Goal: Task Accomplishment & Management: Complete application form

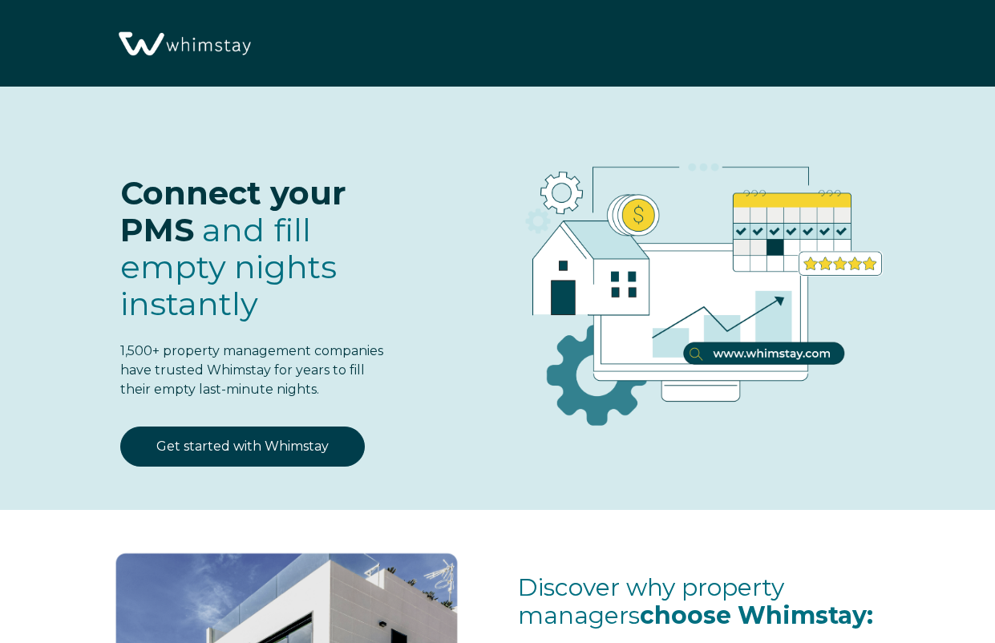
select select "US"
select select "Standard"
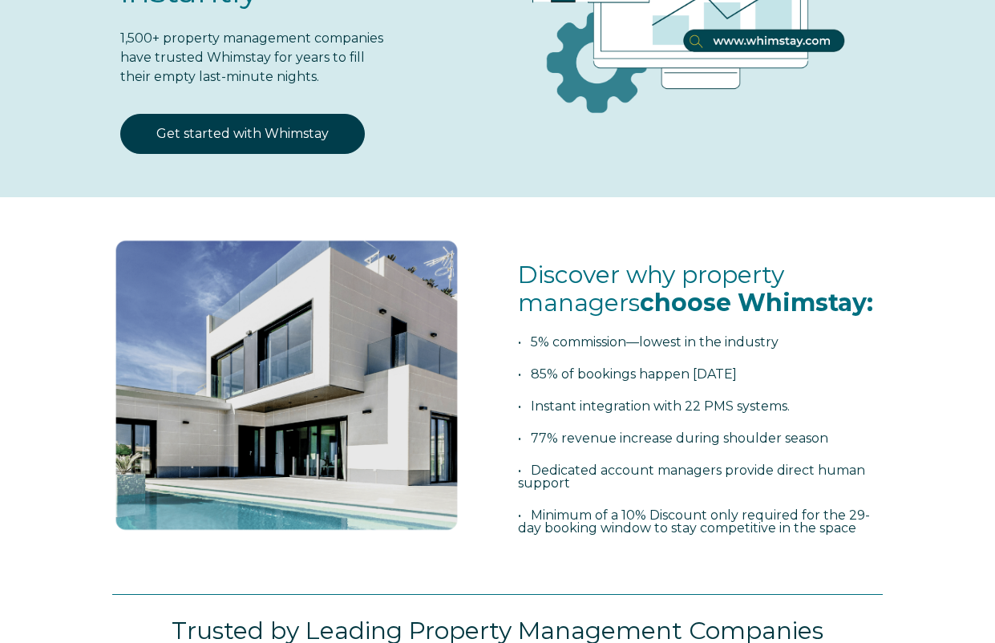
scroll to position [314, 0]
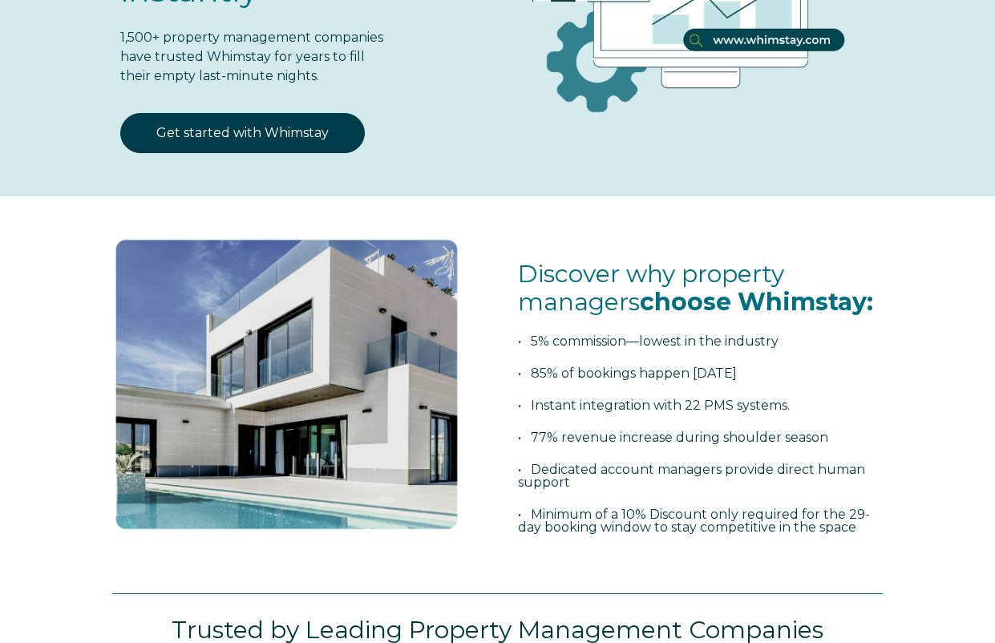
drag, startPoint x: 569, startPoint y: 281, endPoint x: 590, endPoint y: 484, distance: 204.8
click at [590, 484] on span "Discover why property managers choose Whimstay: • 5% commission—lowest in the i…" at bounding box center [700, 414] width 365 height 306
click at [600, 390] on span "Discover why property managers choose Whimstay: • 5% commission—lowest in the i…" at bounding box center [700, 414] width 365 height 306
drag, startPoint x: 600, startPoint y: 407, endPoint x: 803, endPoint y: 407, distance: 202.9
click at [803, 407] on p "• Instant integration with 22 PMS systems." at bounding box center [700, 405] width 365 height 13
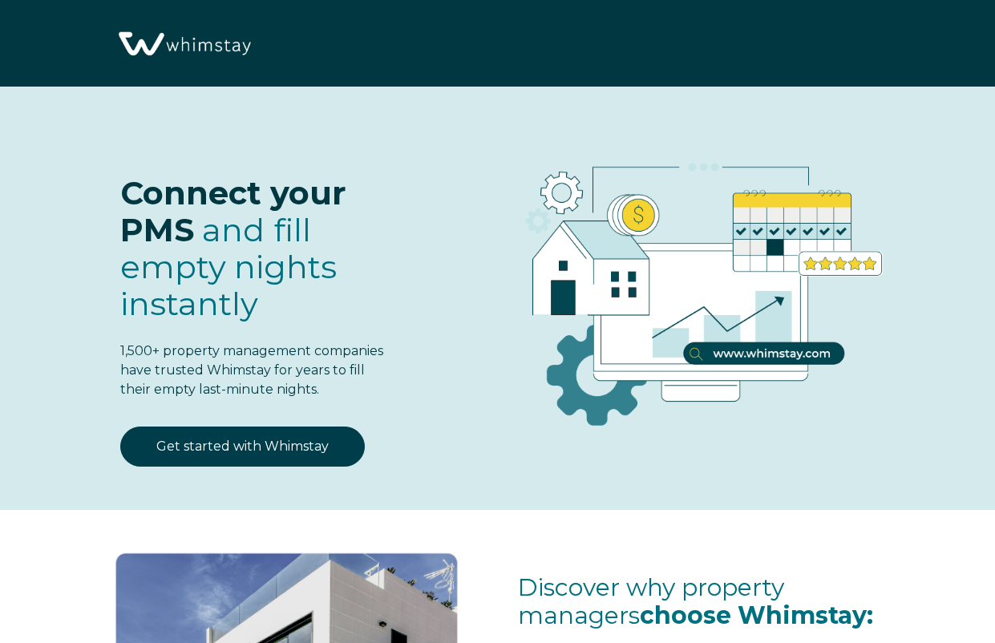
scroll to position [0, 0]
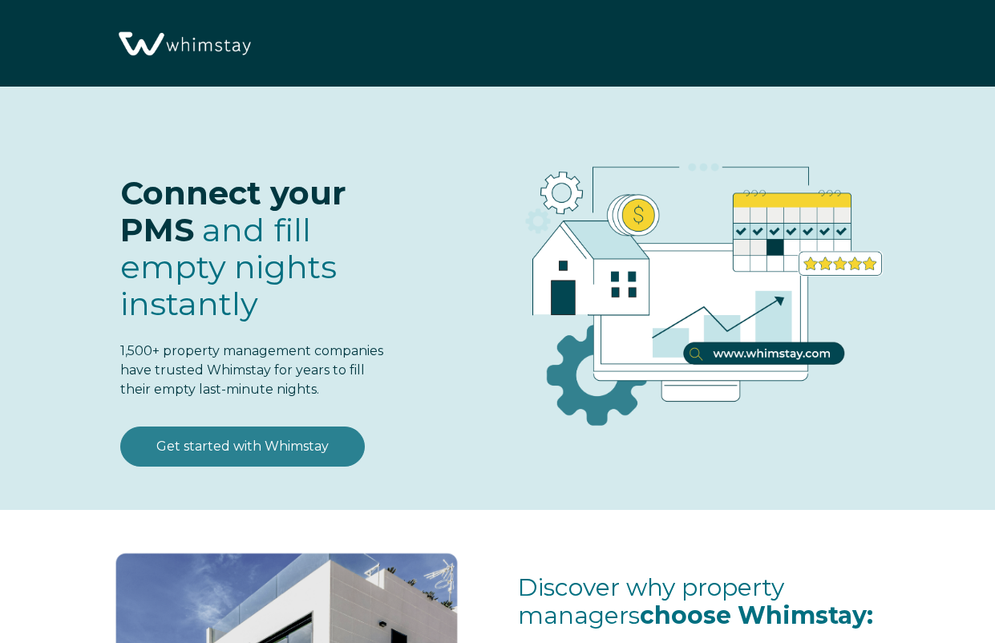
click at [302, 451] on link "Get started with Whimstay" at bounding box center [242, 447] width 245 height 40
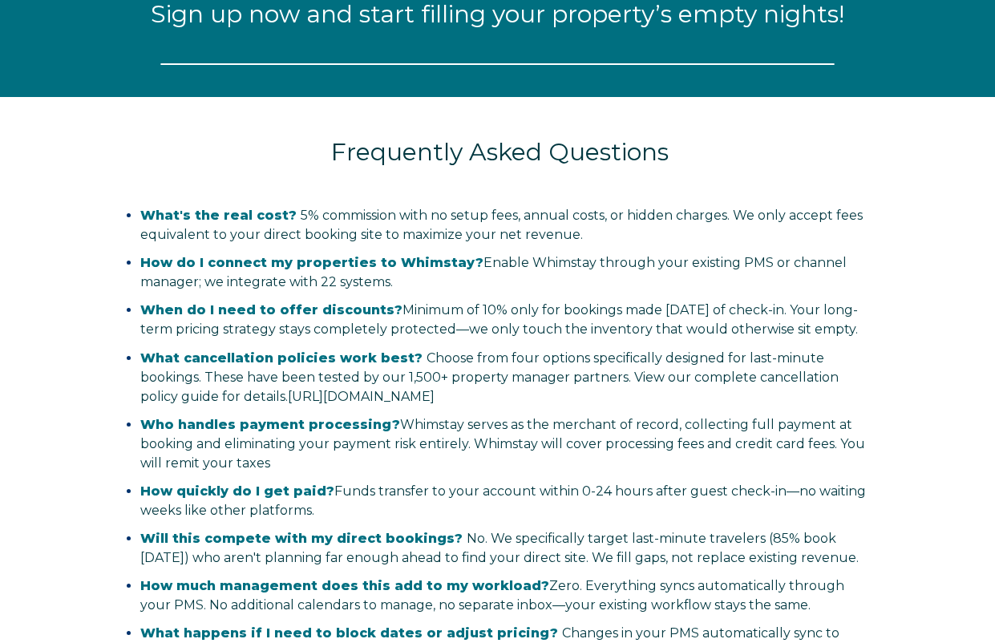
select select "US"
select select "Standard"
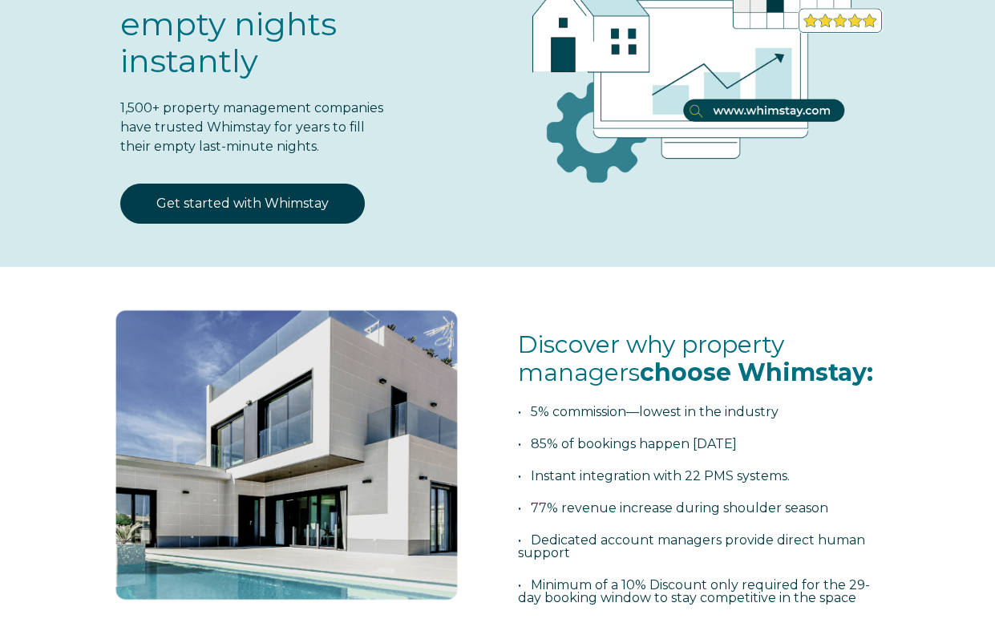
scroll to position [244, 0]
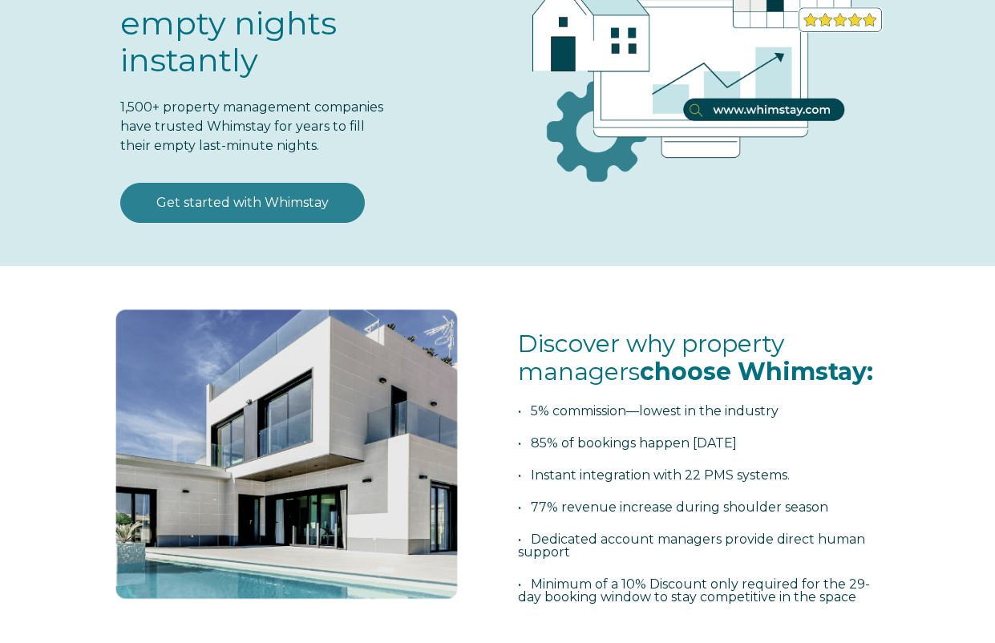
click at [307, 203] on link "Get started with Whimstay" at bounding box center [242, 203] width 245 height 40
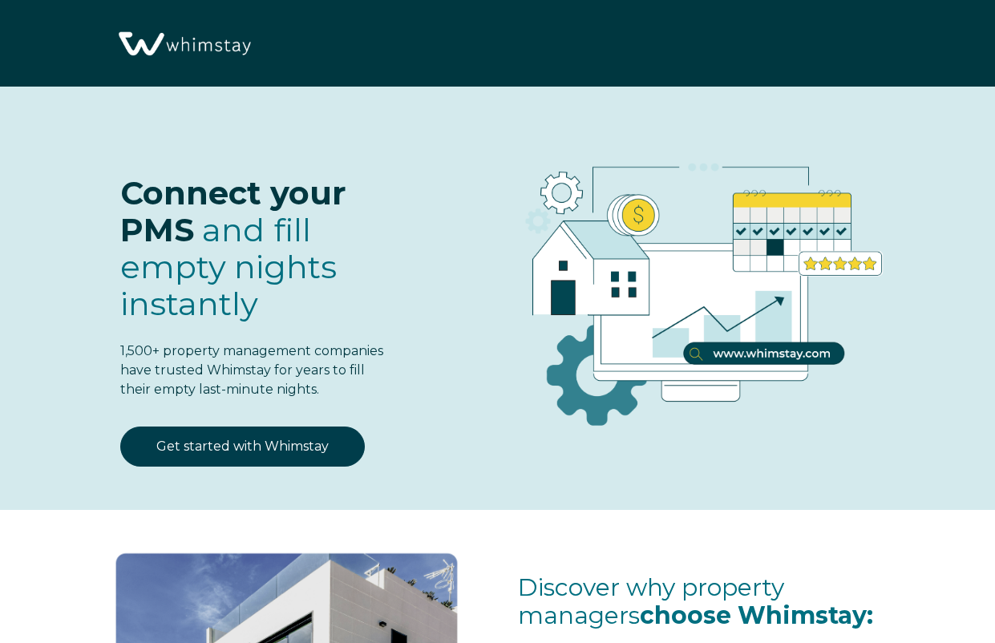
select select "US"
select select "Standard"
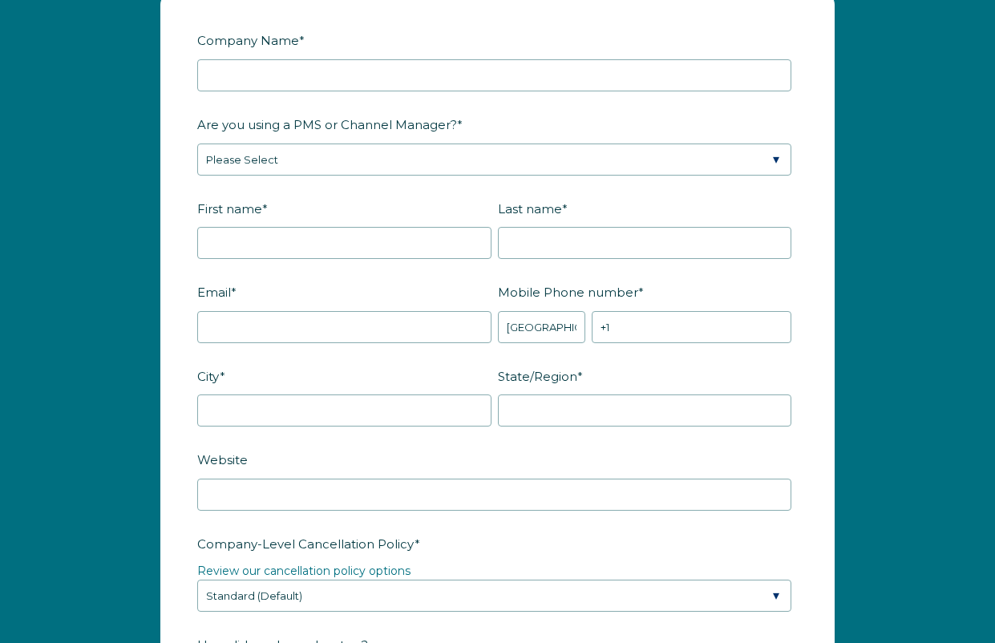
scroll to position [1919, 0]
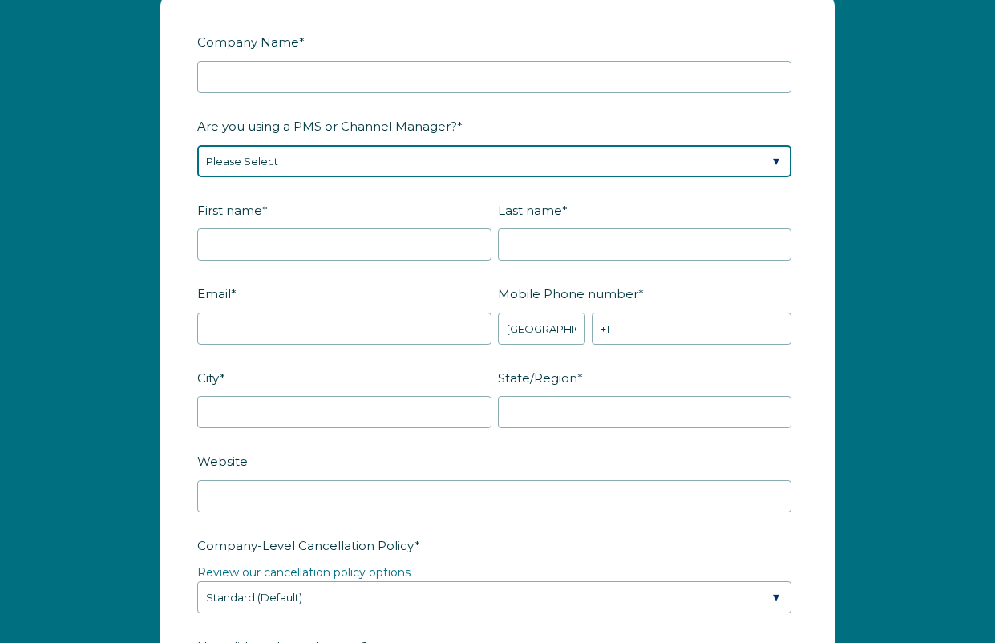
select select "Lodgify"
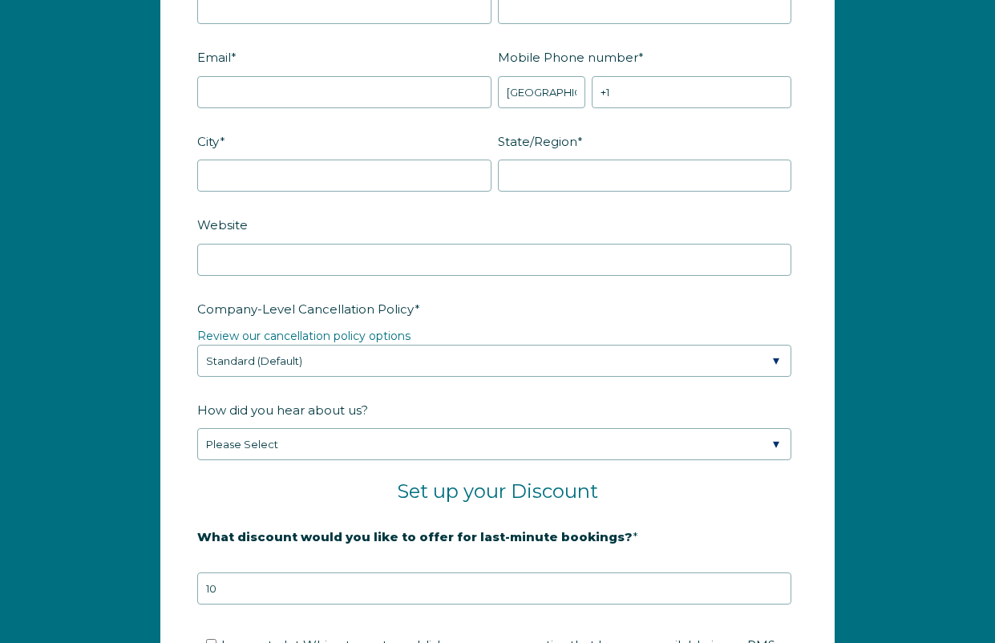
scroll to position [2197, 0]
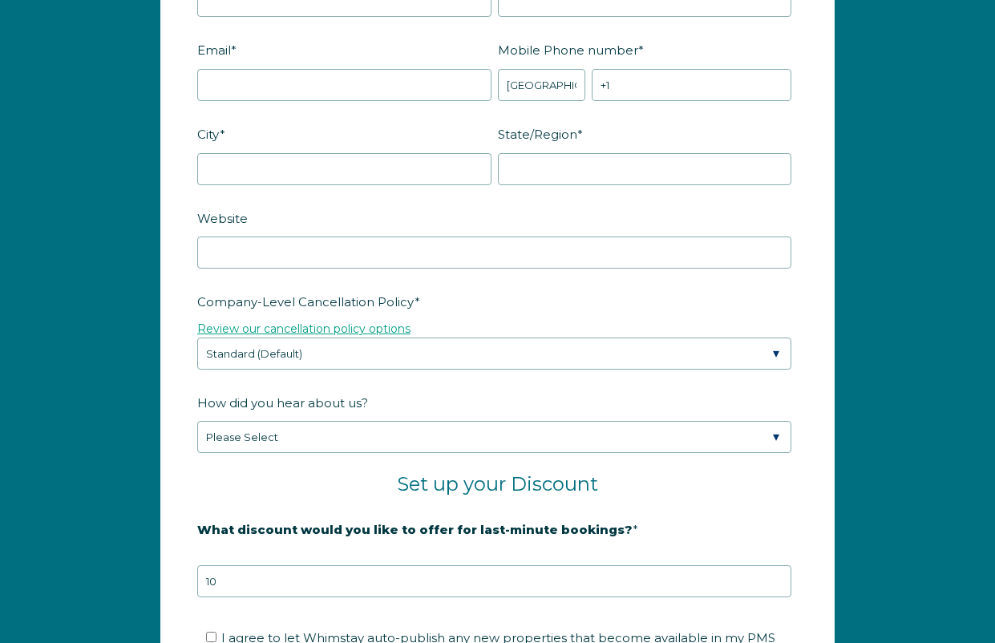
click at [301, 325] on link "Review our cancellation policy options" at bounding box center [303, 329] width 213 height 14
